Goal: Information Seeking & Learning: Learn about a topic

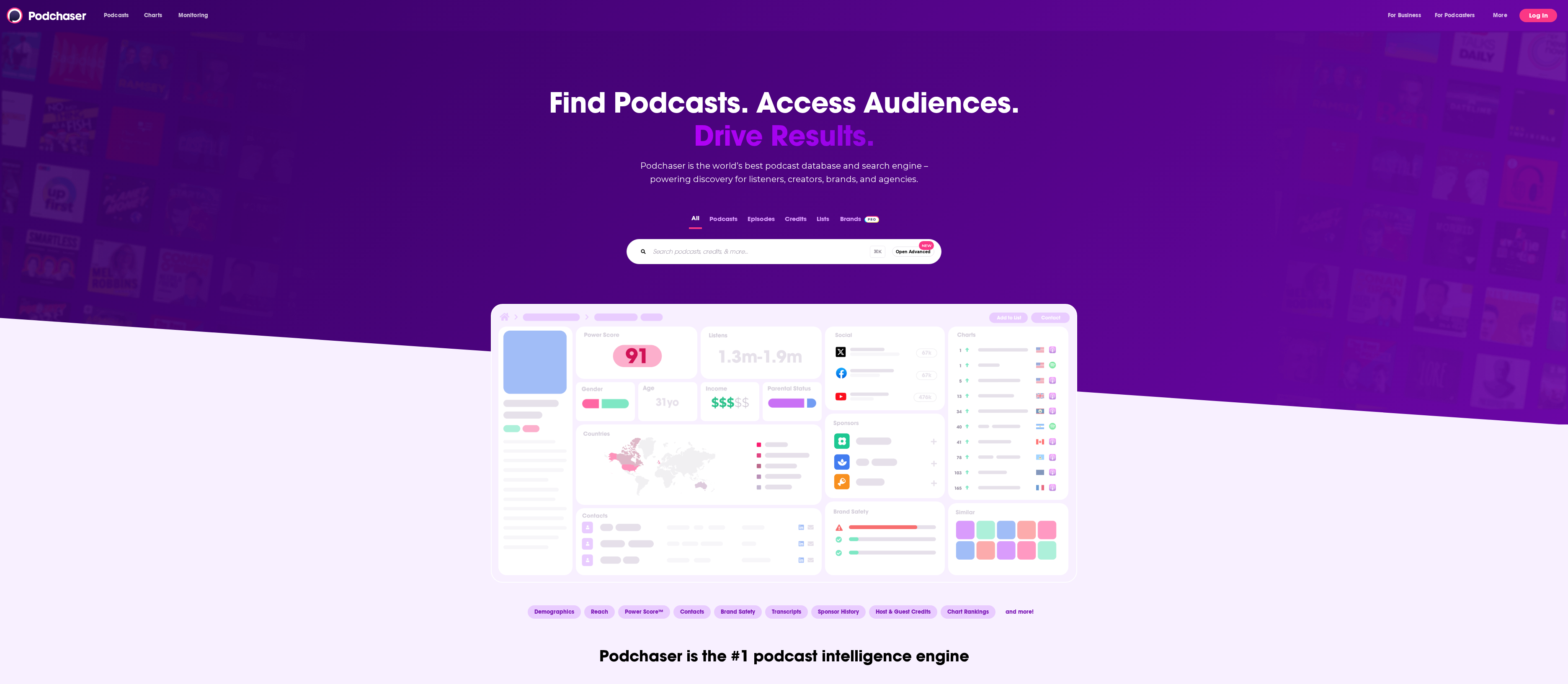
click at [1546, 11] on button "Log In" at bounding box center [1538, 15] width 38 height 14
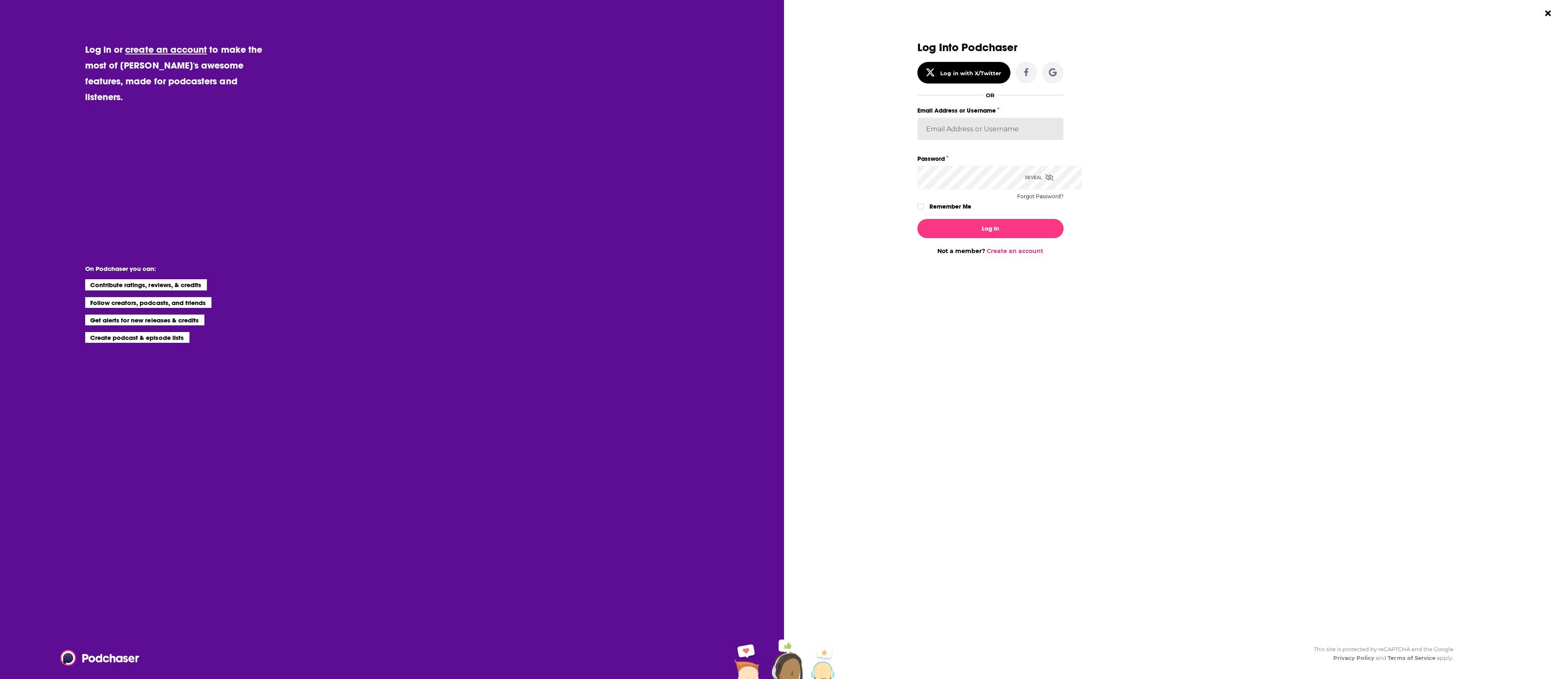
type input "[EMAIL_ADDRESS][DOMAIN_NAME]"
click at [1000, 238] on button "Log In" at bounding box center [991, 229] width 146 height 19
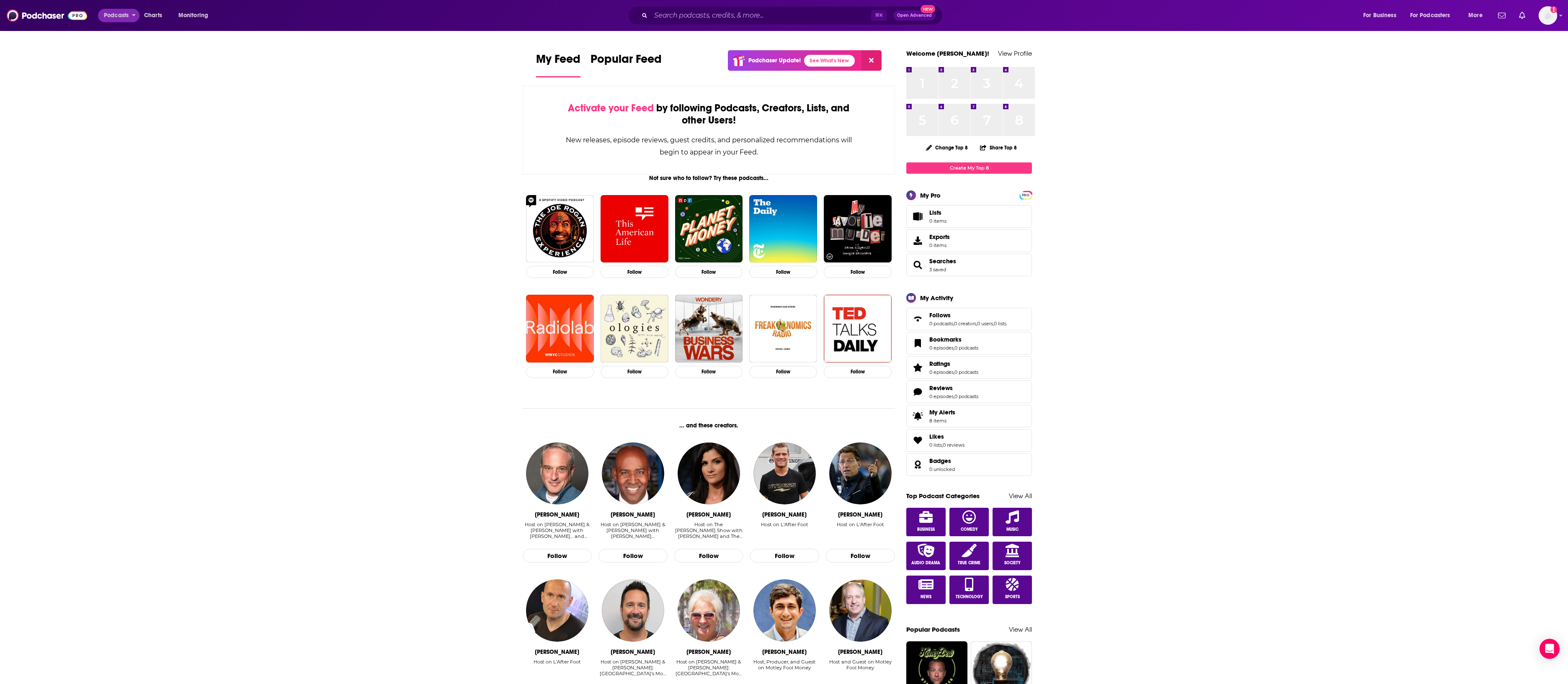
click at [121, 18] on span "Podcasts" at bounding box center [116, 15] width 25 height 11
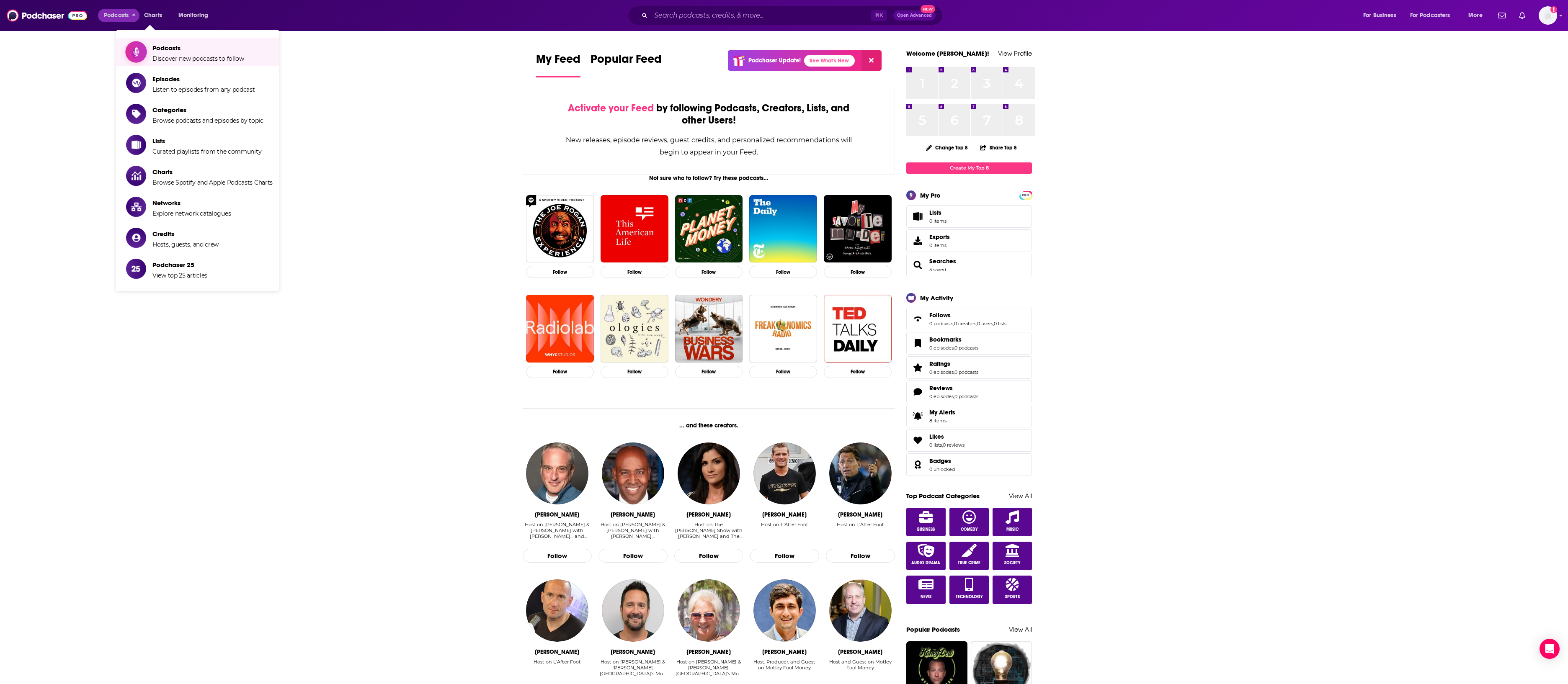
click at [158, 48] on span "Podcasts" at bounding box center [197, 48] width 91 height 8
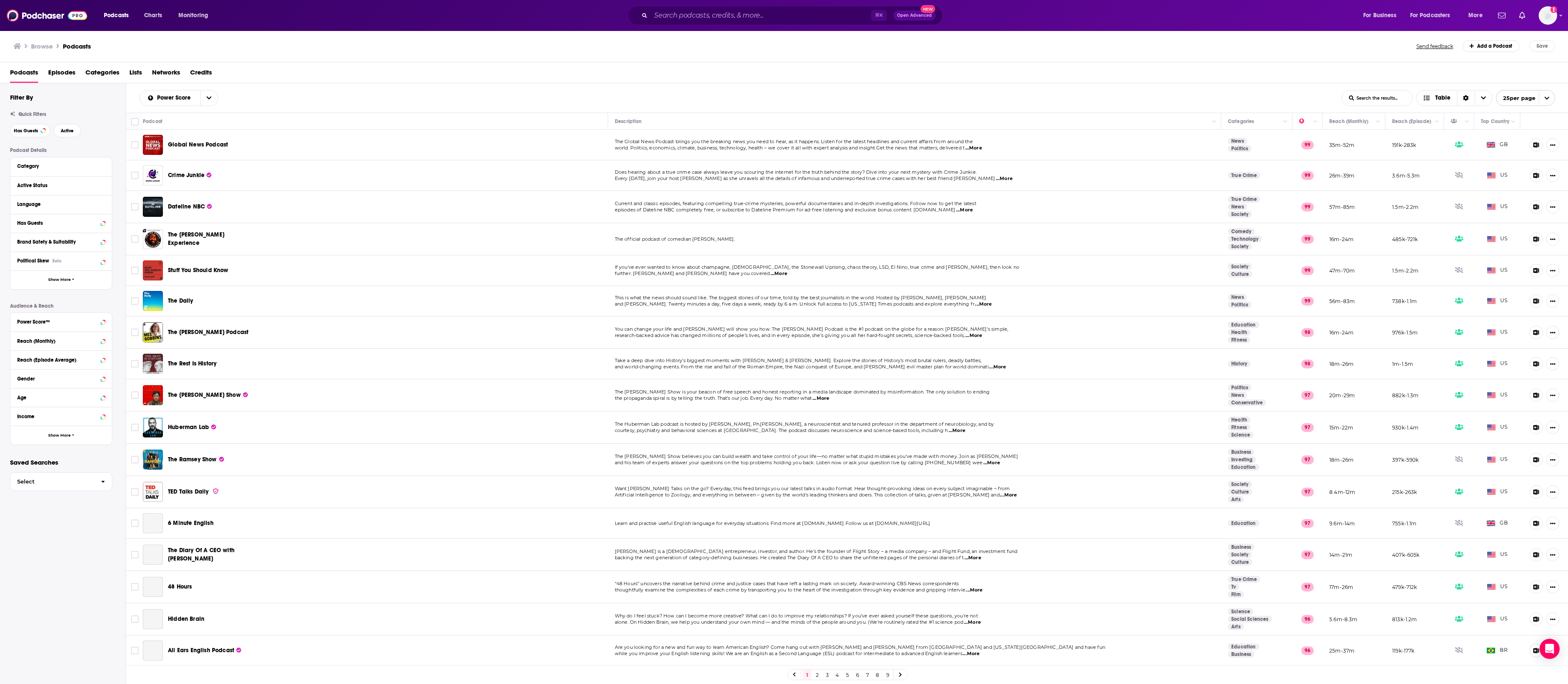
click at [225, 148] on span "Global News Podcast" at bounding box center [198, 144] width 60 height 7
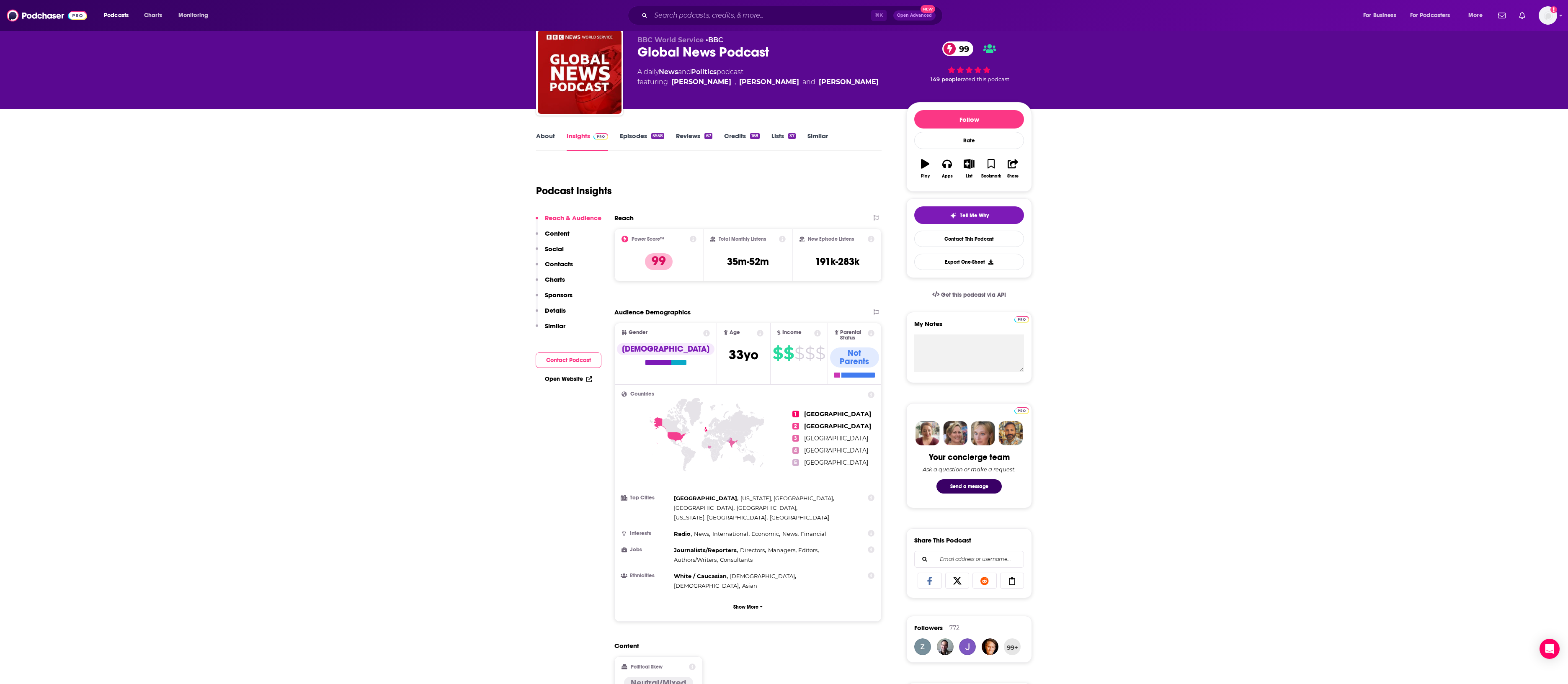
scroll to position [87, 0]
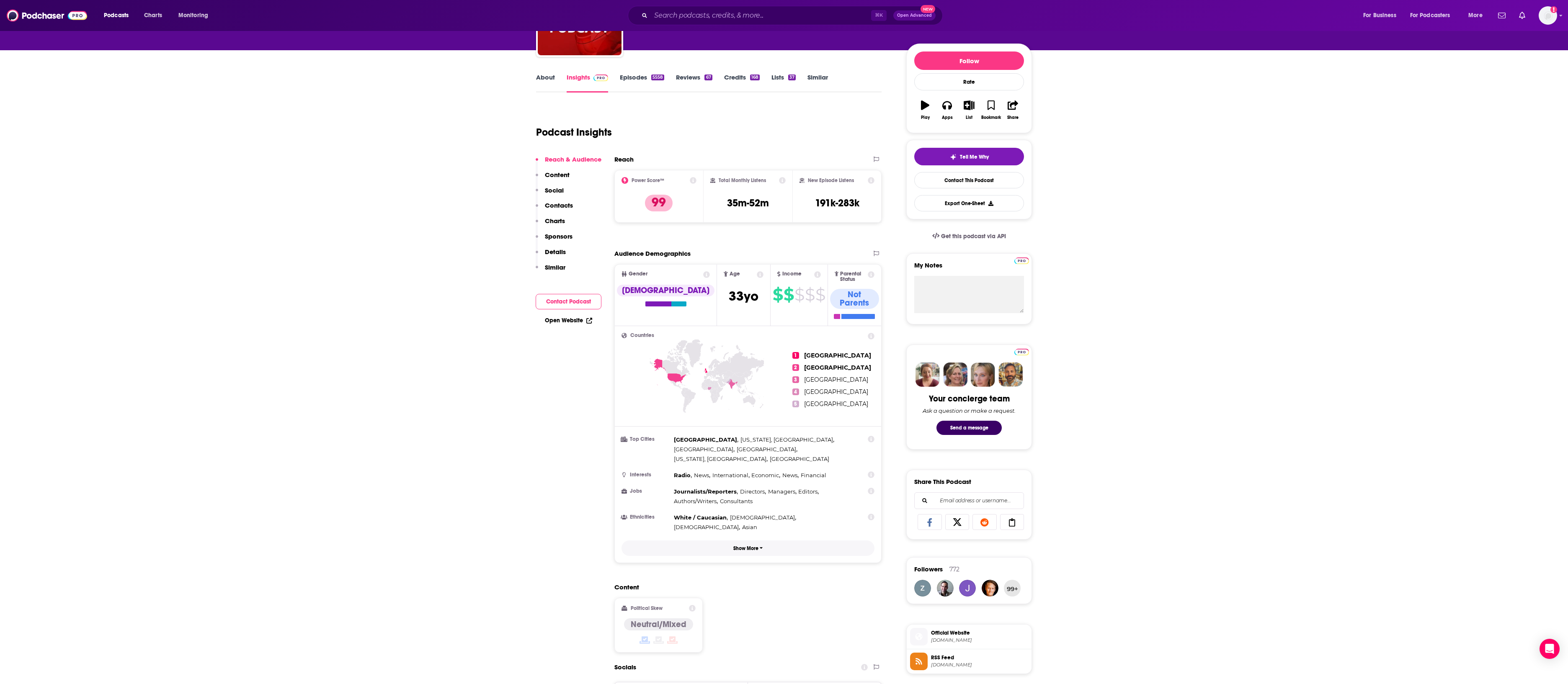
click at [757, 555] on button "Show More" at bounding box center [748, 547] width 253 height 15
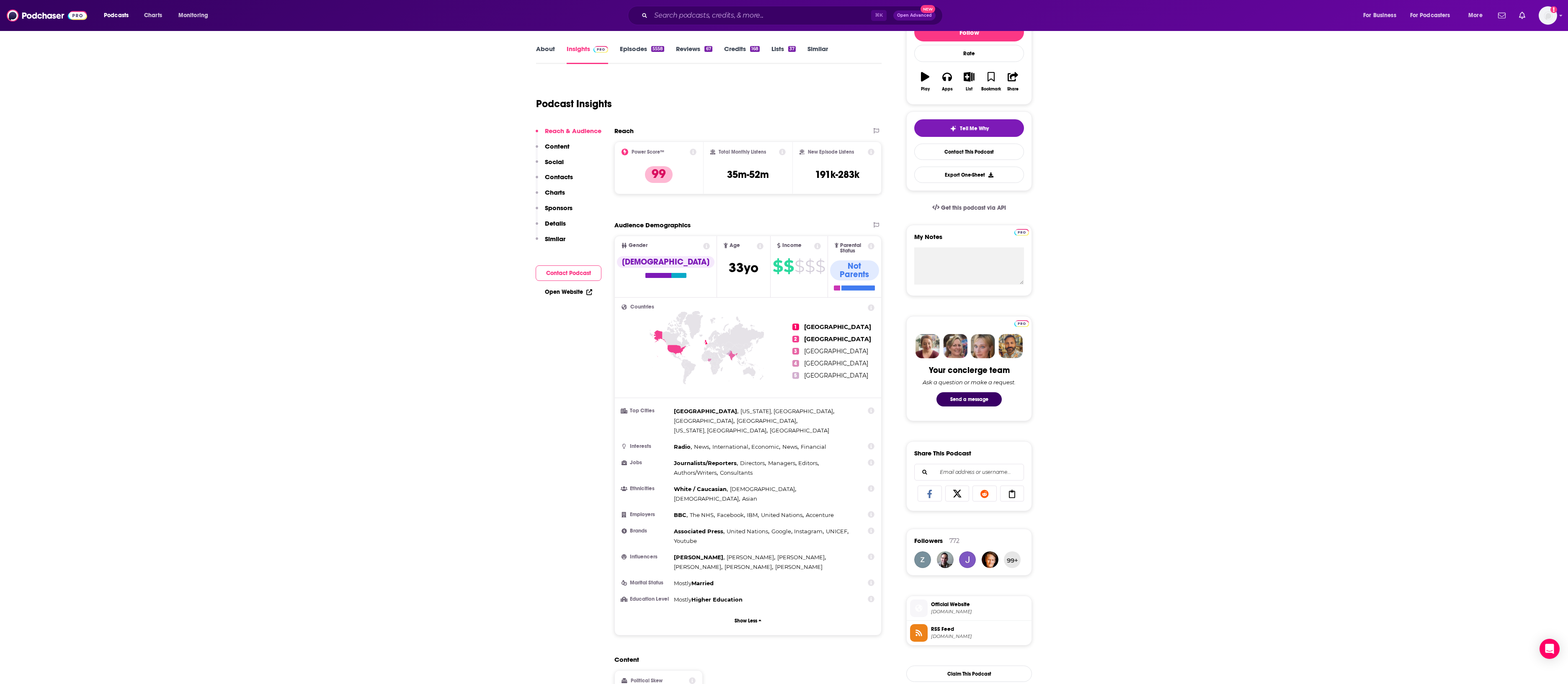
scroll to position [239, 0]
